Goal: Check status: Check status

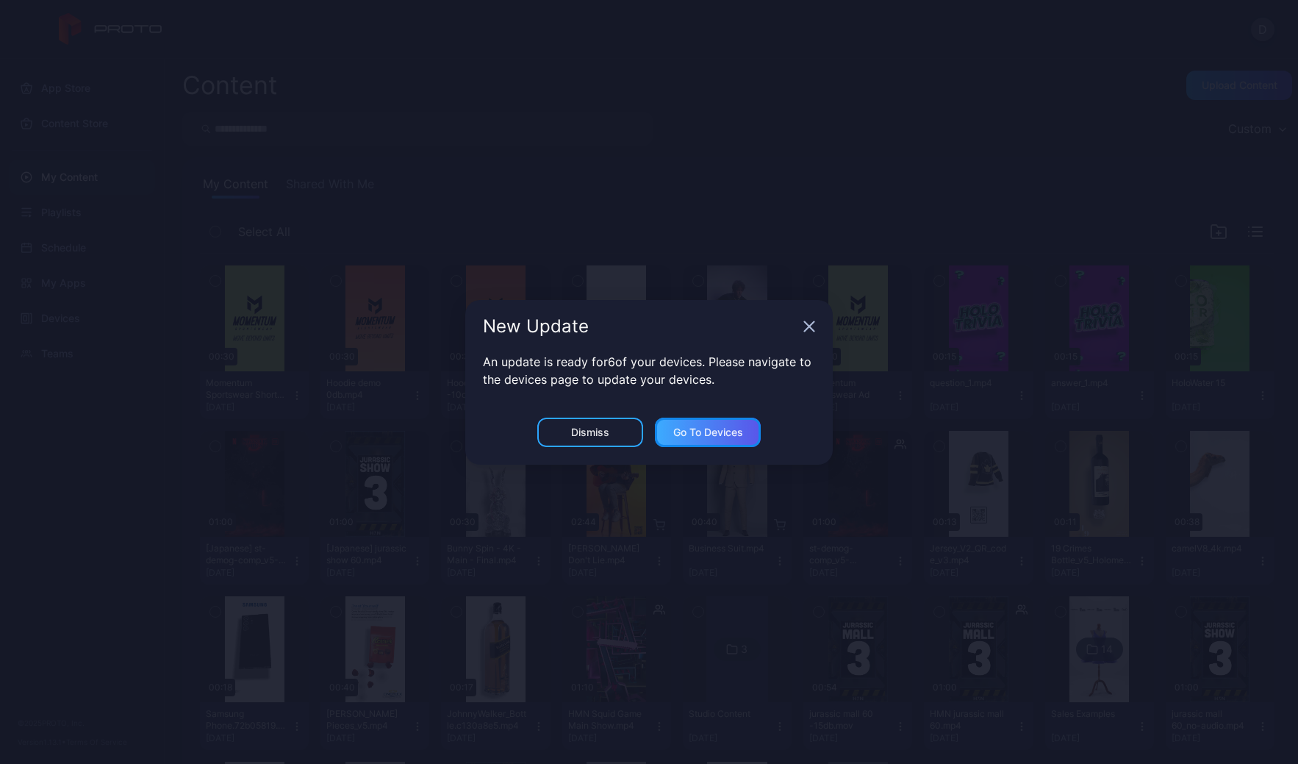
click at [716, 429] on div "Go to devices" at bounding box center [708, 432] width 70 height 12
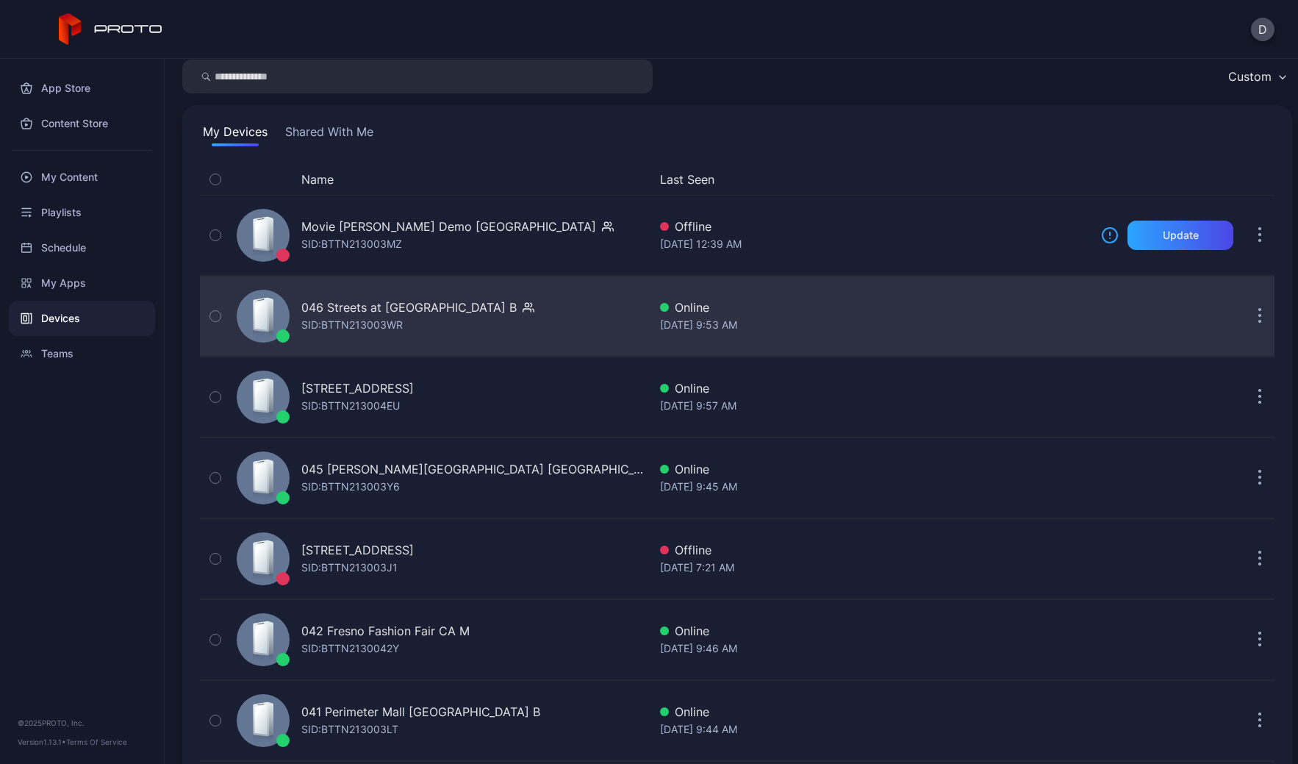
scroll to position [87, 0]
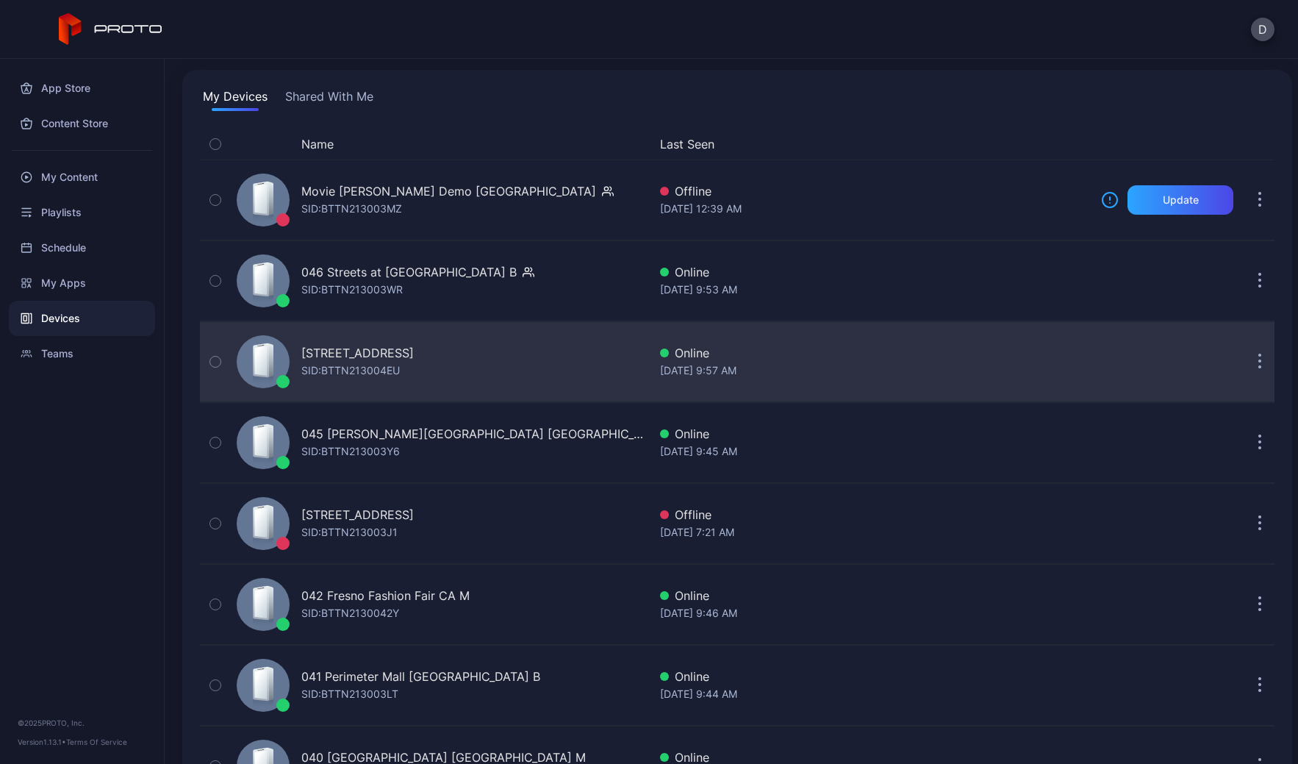
click at [542, 364] on div "043 North Star Mall TX B SID: BTTN213004EU" at bounding box center [440, 362] width 418 height 74
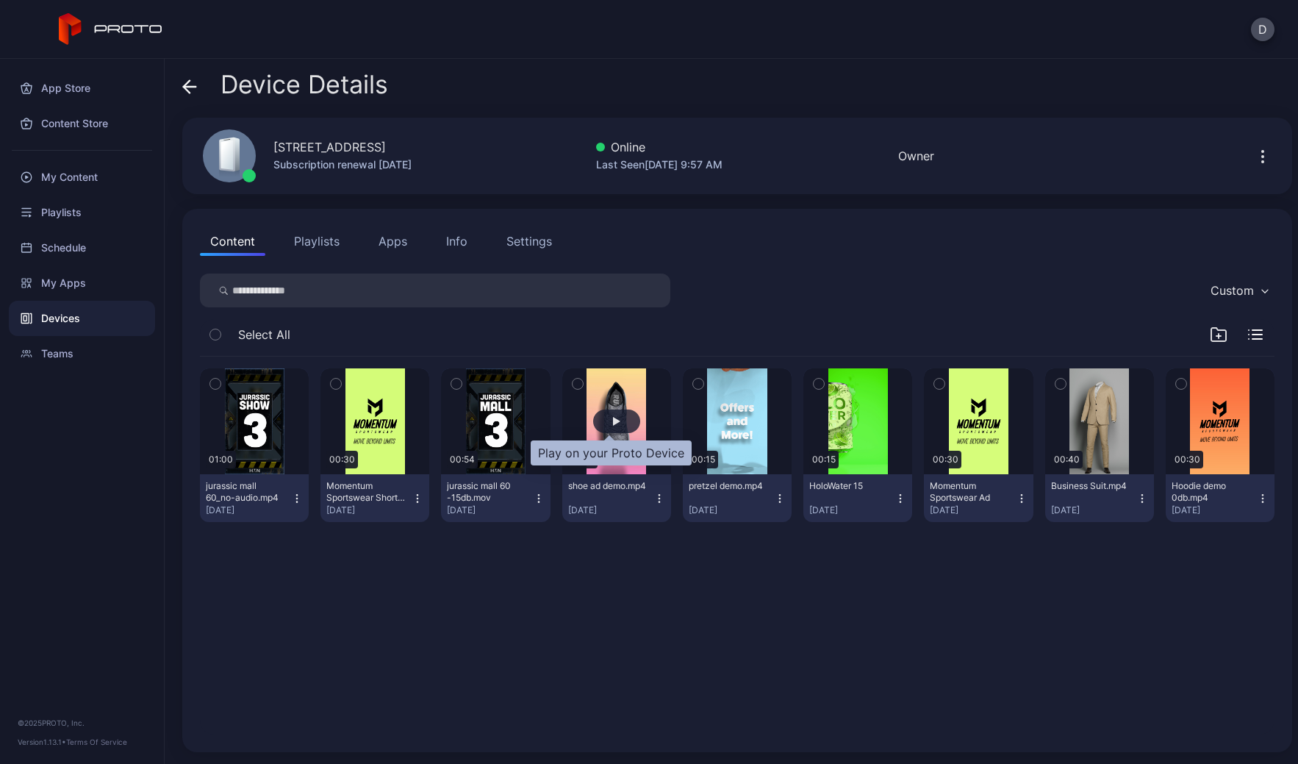
click at [613, 419] on div "button" at bounding box center [616, 421] width 7 height 9
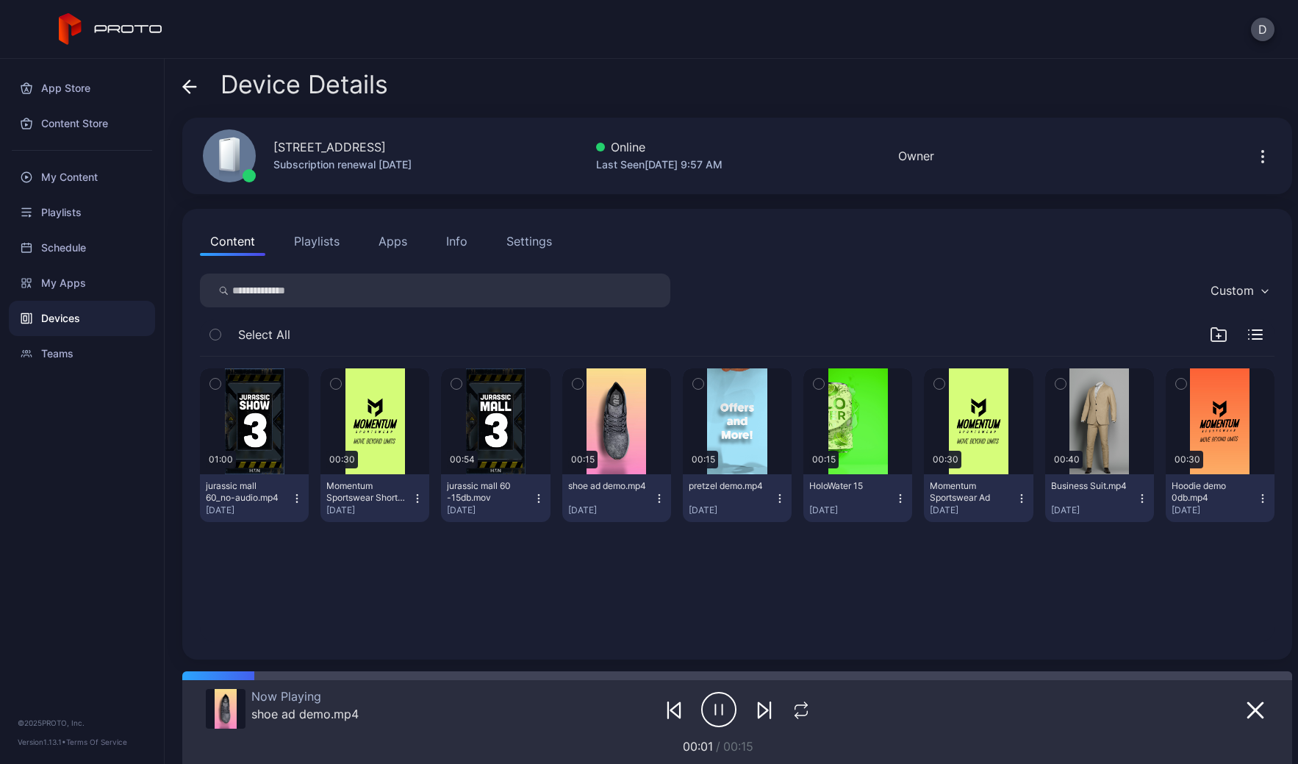
click at [186, 89] on icon at bounding box center [187, 86] width 6 height 12
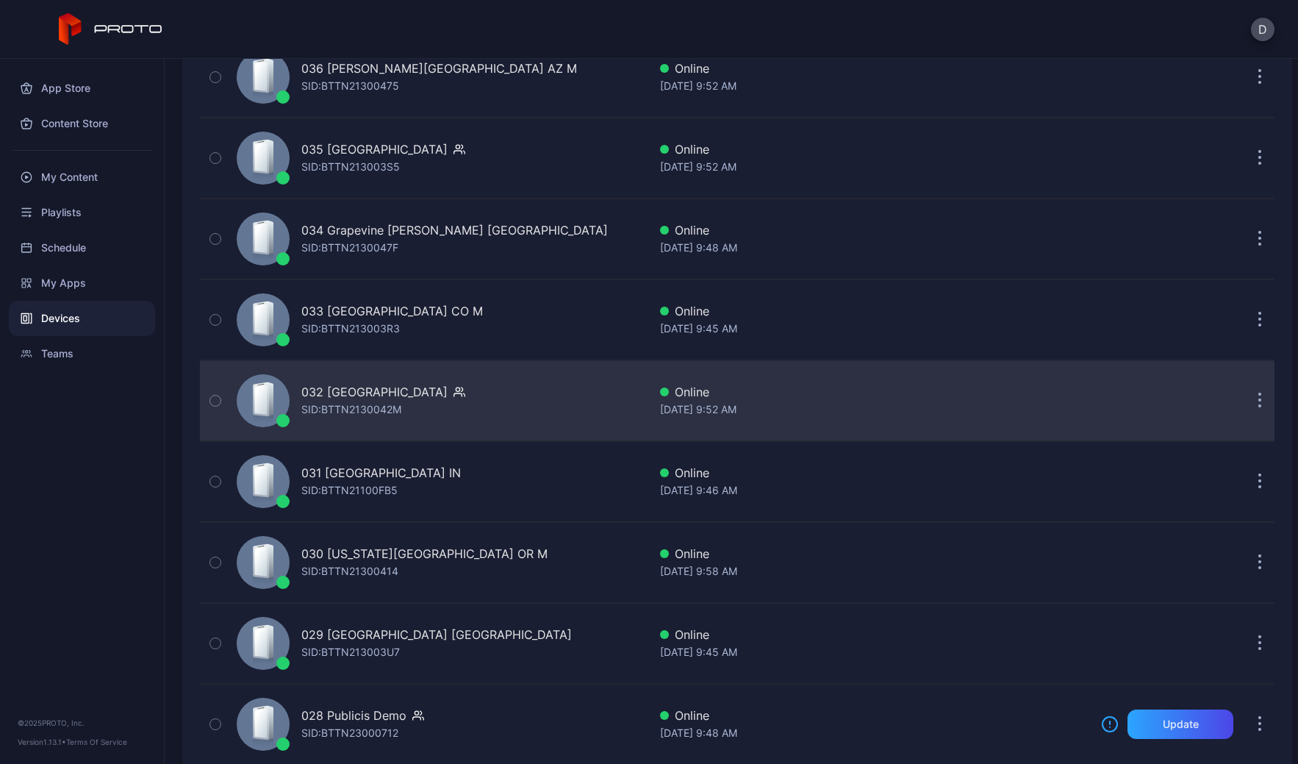
scroll to position [1549, 0]
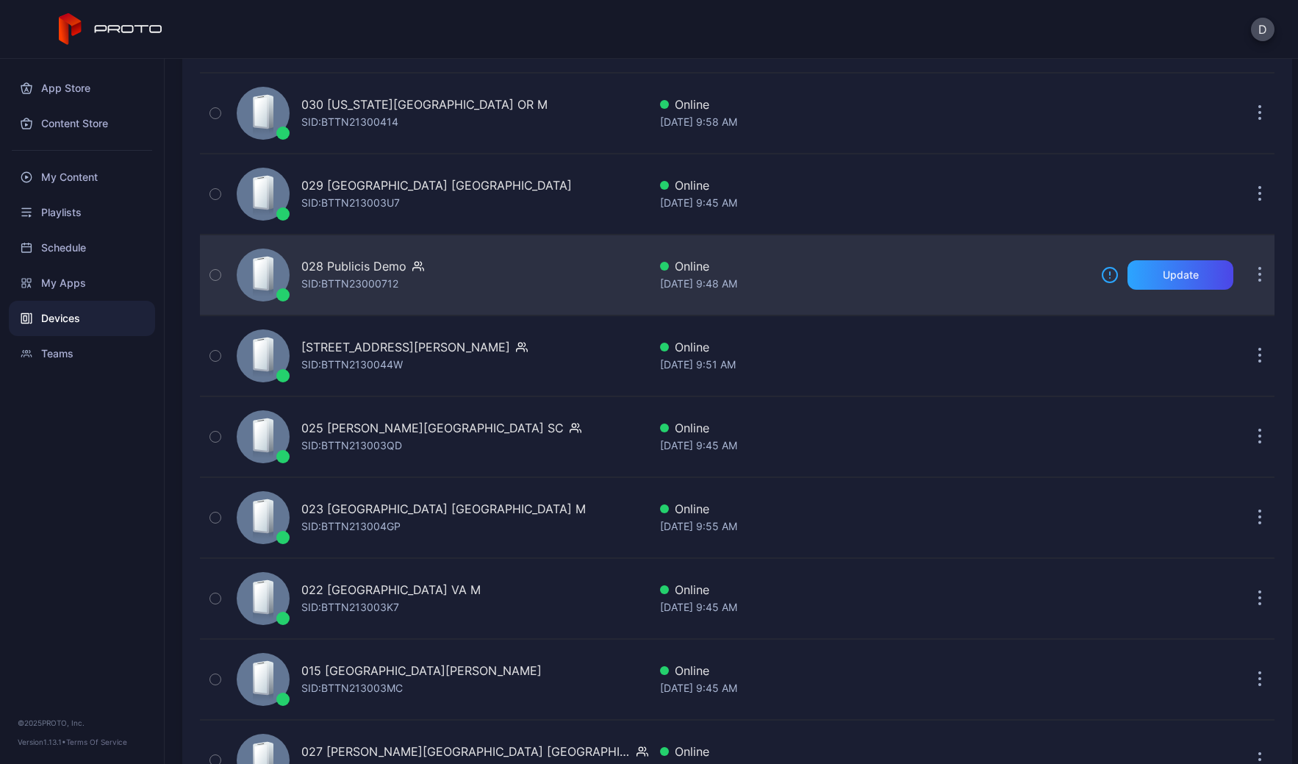
click at [518, 254] on div "028 Publicis Demo SID: BTTN23000712" at bounding box center [440, 275] width 418 height 74
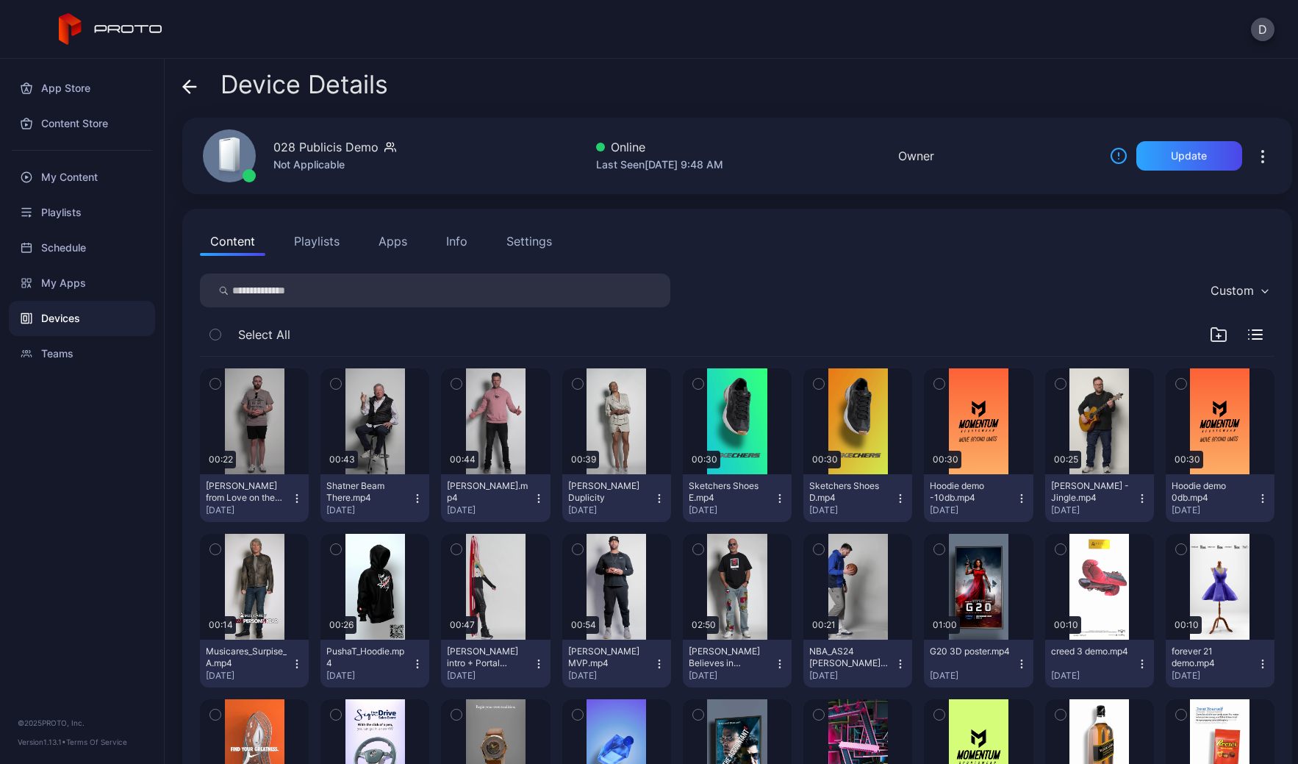
click at [190, 84] on icon at bounding box center [189, 86] width 15 height 15
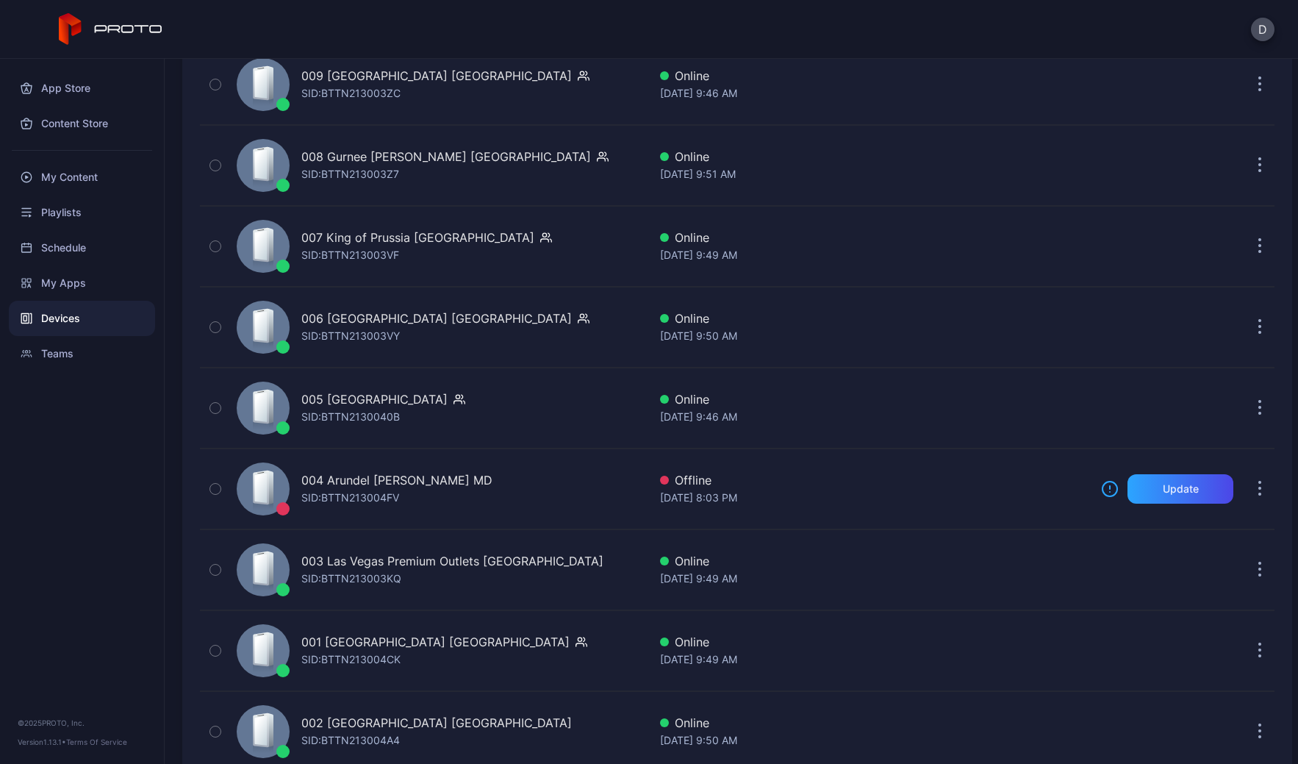
scroll to position [3394, 0]
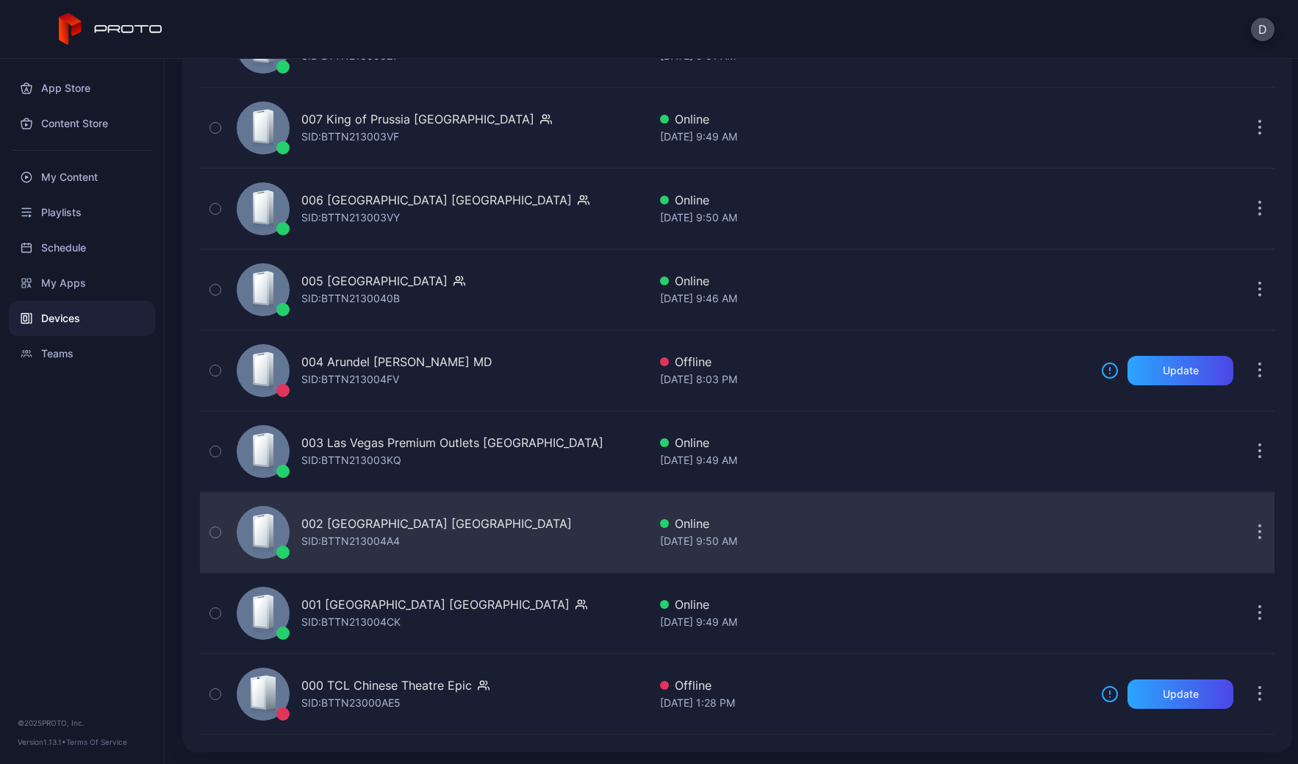
click at [547, 529] on div "002 Roosevelt Field Mall NY SID: BTTN213004A4" at bounding box center [440, 532] width 418 height 74
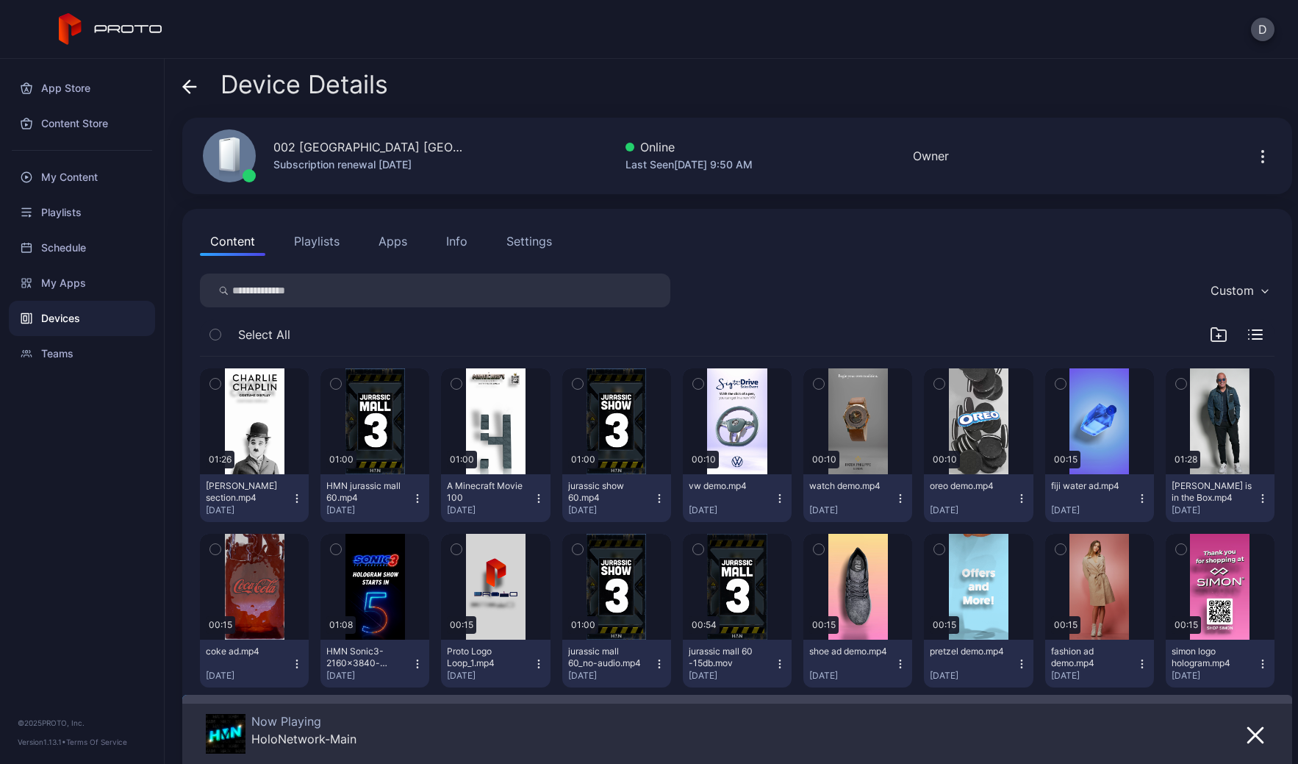
click at [190, 82] on icon at bounding box center [189, 86] width 15 height 15
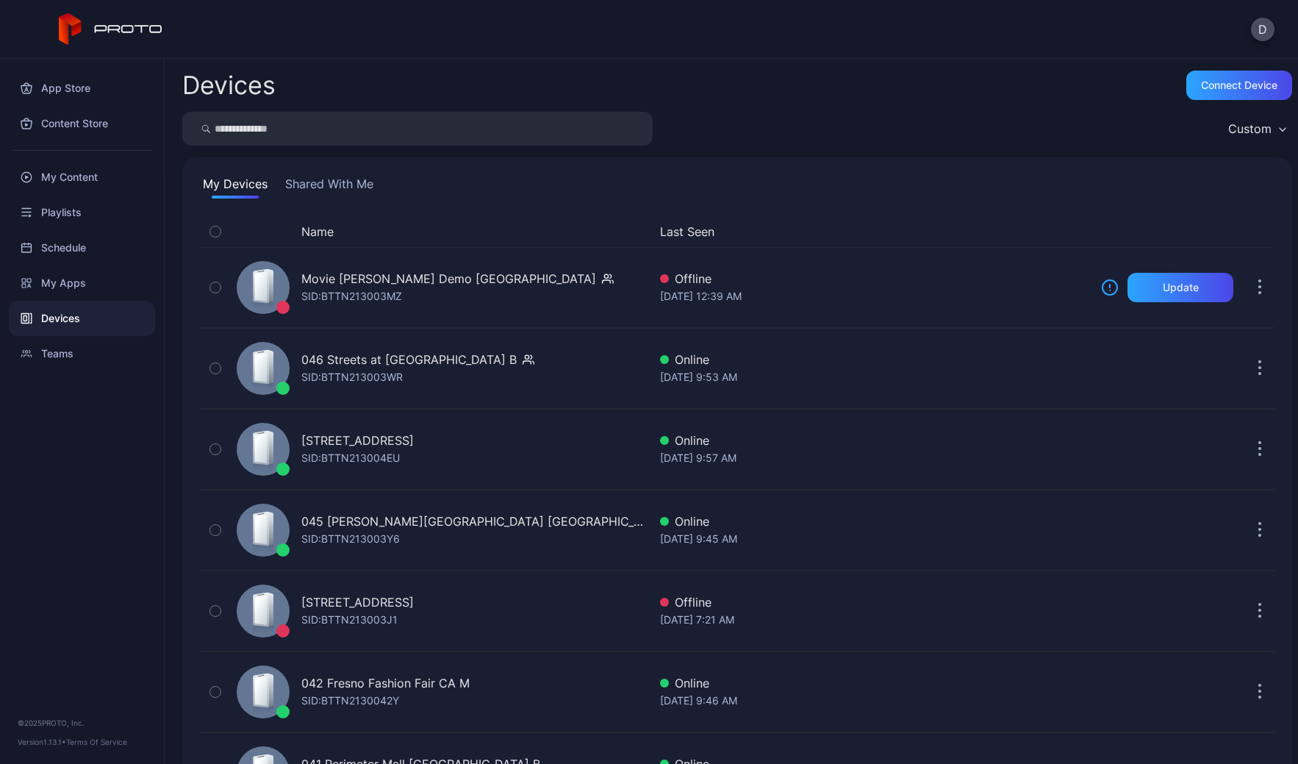
scroll to position [3394, 0]
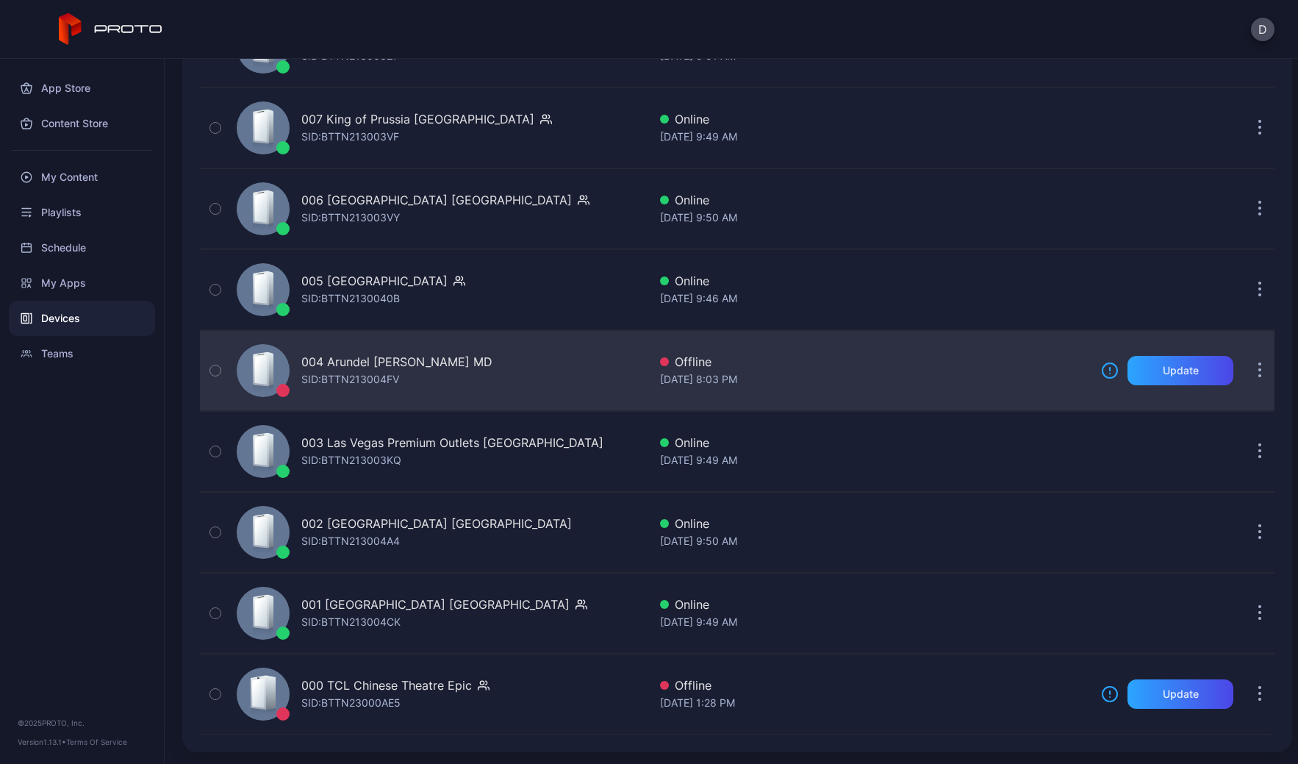
click at [473, 372] on div "004 Arundel Mills MD SID: BTTN213004FV" at bounding box center [440, 371] width 418 height 74
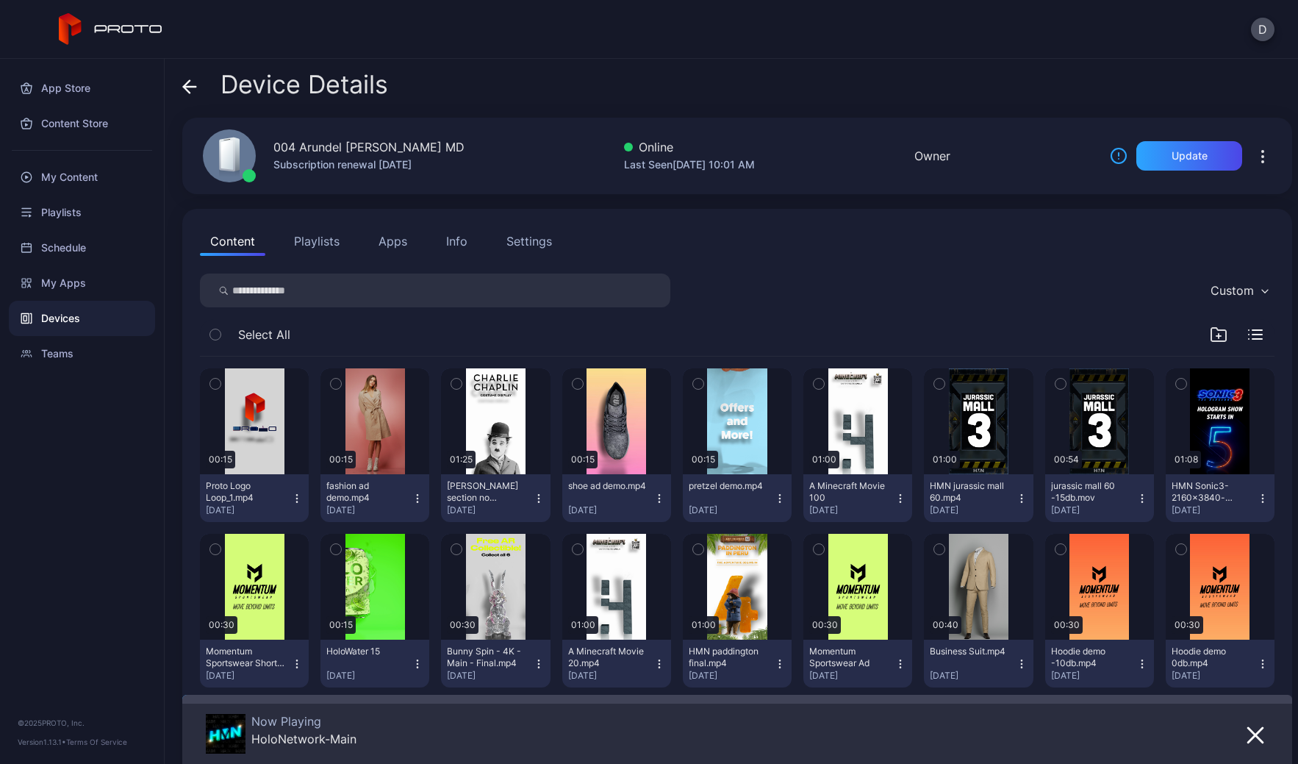
click at [539, 244] on div "Settings" at bounding box center [529, 241] width 46 height 18
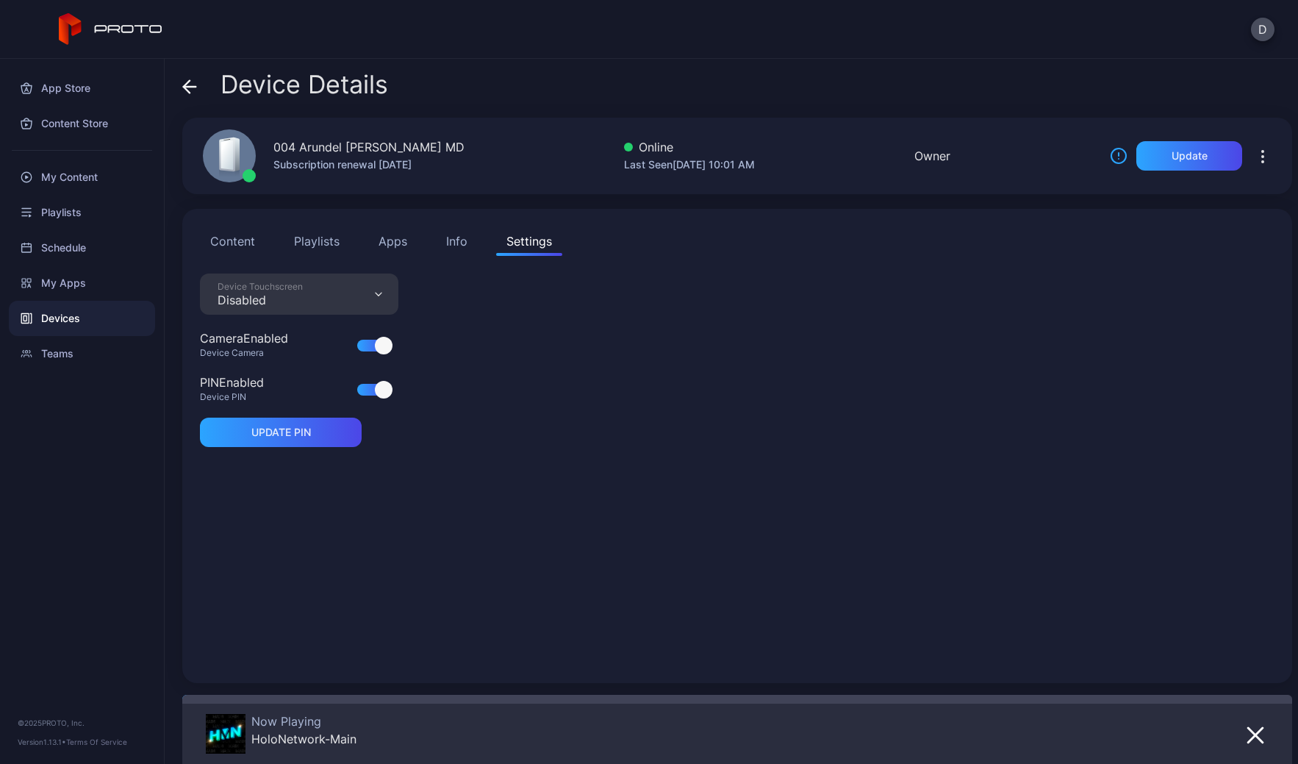
click at [189, 83] on icon at bounding box center [189, 86] width 15 height 15
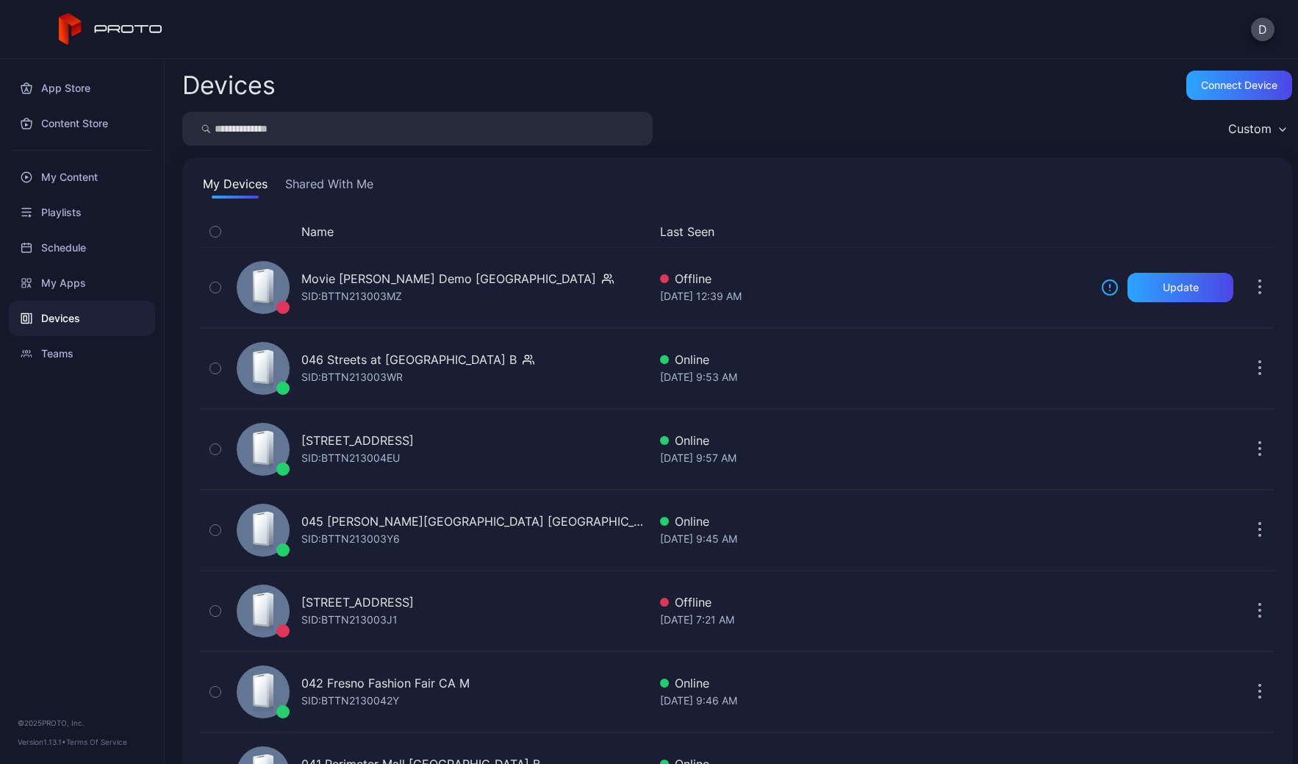
scroll to position [3394, 0]
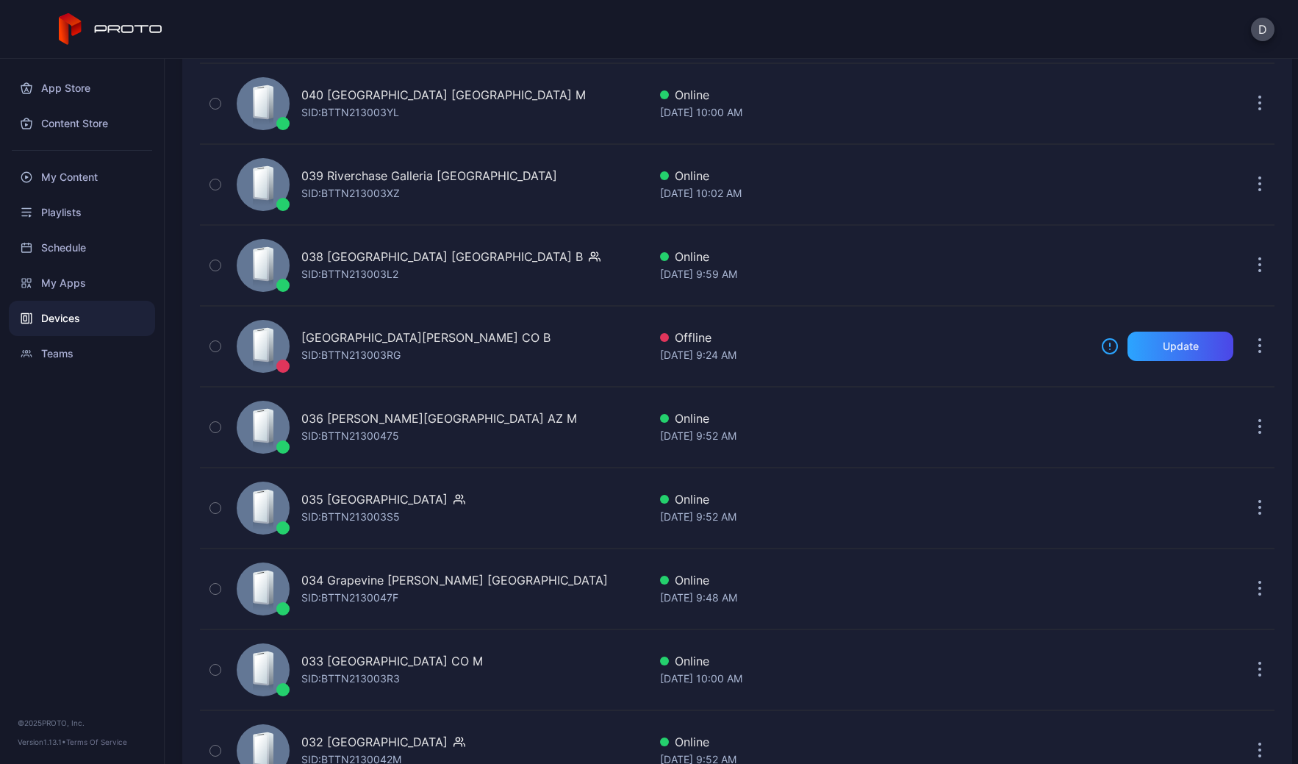
scroll to position [674, 0]
